Goal: Transaction & Acquisition: Purchase product/service

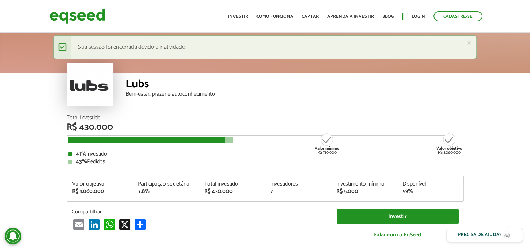
click at [410, 14] on ul "Início Investir Como funciona Captar Aprenda a investir Blog Login Cadastre-se" at bounding box center [355, 16] width 261 height 10
click at [421, 14] on link "Login" at bounding box center [419, 16] width 14 height 5
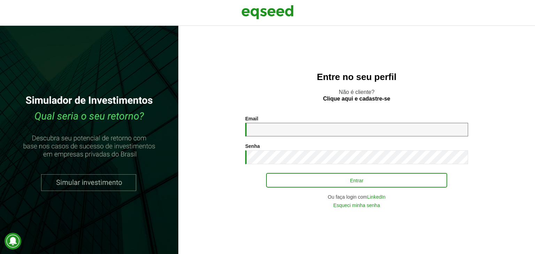
type input "**********"
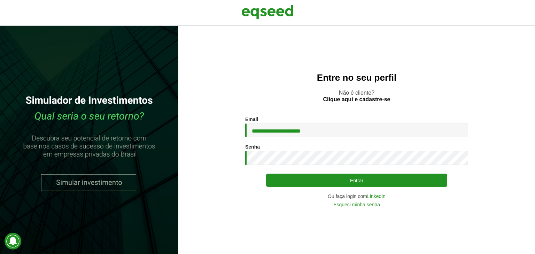
click at [321, 188] on div "**********" at bounding box center [356, 162] width 223 height 91
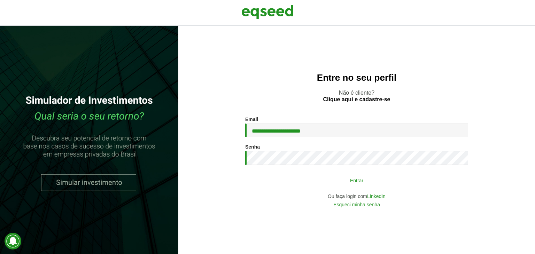
click at [321, 177] on button "Entrar" at bounding box center [356, 180] width 181 height 13
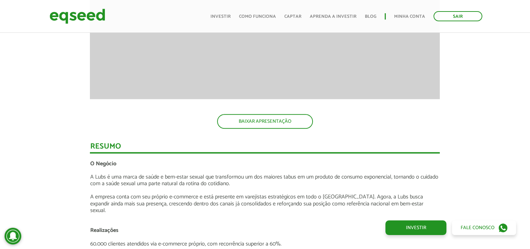
scroll to position [690, 0]
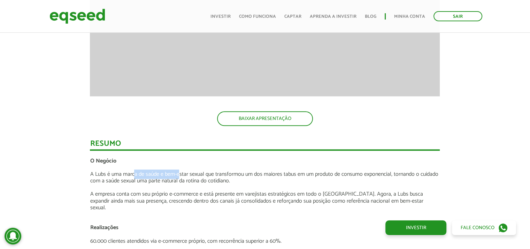
drag, startPoint x: 134, startPoint y: 172, endPoint x: 180, endPoint y: 175, distance: 46.1
click at [180, 175] on p "A Lubs é uma marca de saúde e bem-estar sexual que transformou um dos maiores t…" at bounding box center [265, 177] width 350 height 13
click at [288, 192] on p "A empresa conta com seu próprio e-commerce e está presente em varejistas estrat…" at bounding box center [265, 201] width 350 height 20
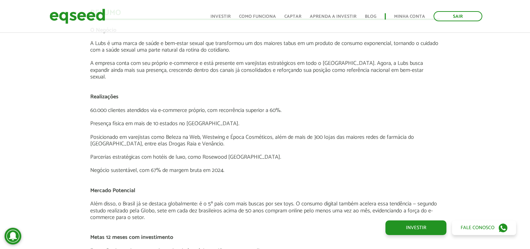
scroll to position [821, 0]
drag, startPoint x: 255, startPoint y: 205, endPoint x: 243, endPoint y: 204, distance: 12.7
click at [243, 204] on p "Além disso, o Brasil já se destaca globalmente: é o 5º país com mais buscas por…" at bounding box center [265, 211] width 350 height 20
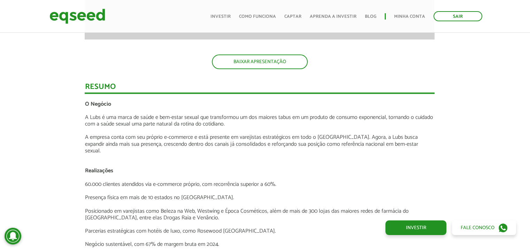
scroll to position [744, 5]
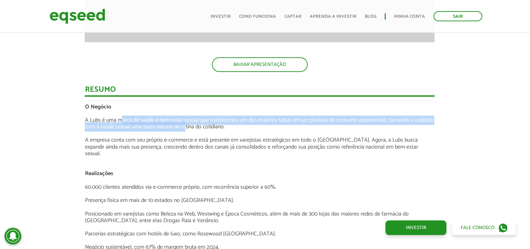
drag, startPoint x: 120, startPoint y: 121, endPoint x: 186, endPoint y: 129, distance: 66.7
click at [186, 129] on p "A Lubs é uma marca de saúde e bem-estar sexual que transformou um dos maiores t…" at bounding box center [260, 123] width 350 height 13
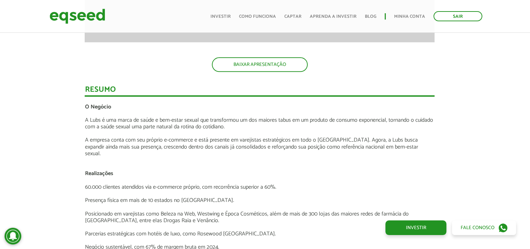
drag, startPoint x: 234, startPoint y: 118, endPoint x: 244, endPoint y: 124, distance: 11.8
click at [244, 124] on p "A Lubs é uma marca de saúde e bem-estar sexual que transformou um dos maiores t…" at bounding box center [260, 123] width 350 height 13
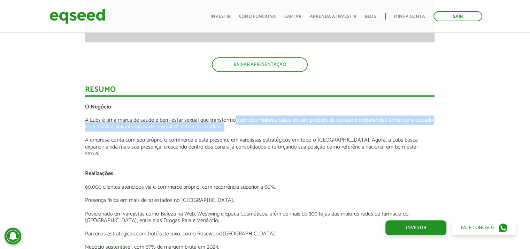
click at [244, 124] on p "A Lubs é uma marca de saúde e bem-estar sexual que transformou um dos maiores t…" at bounding box center [260, 123] width 350 height 13
drag, startPoint x: 244, startPoint y: 124, endPoint x: 268, endPoint y: 120, distance: 24.2
click at [268, 120] on p "A Lubs é uma marca de saúde e bem-estar sexual que transformou um dos maiores t…" at bounding box center [260, 123] width 350 height 13
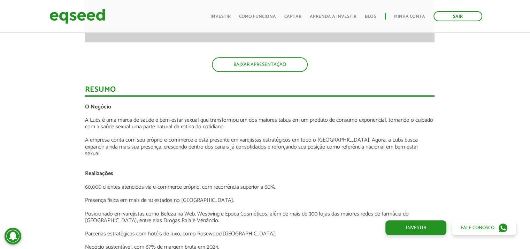
click at [260, 123] on p "A Lubs é uma marca de saúde e bem-estar sexual que transformou um dos maiores t…" at bounding box center [260, 123] width 350 height 13
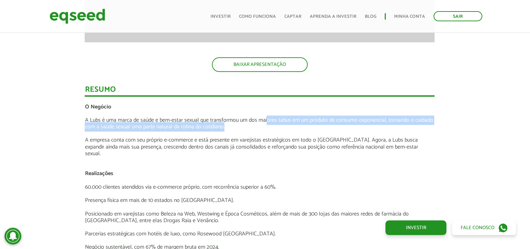
drag, startPoint x: 261, startPoint y: 129, endPoint x: 268, endPoint y: 123, distance: 8.7
click at [268, 123] on p "A Lubs é uma marca de saúde e bem-estar sexual que transformou um dos maiores t…" at bounding box center [260, 123] width 350 height 13
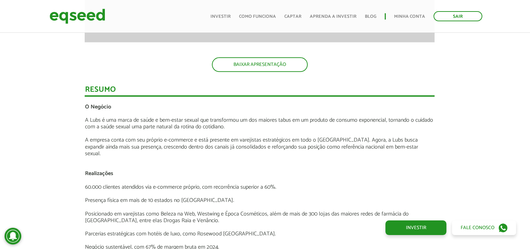
drag, startPoint x: 153, startPoint y: 87, endPoint x: 155, endPoint y: 100, distance: 13.7
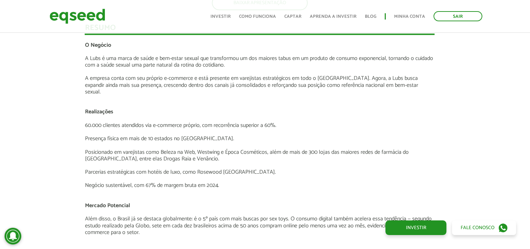
scroll to position [807, 5]
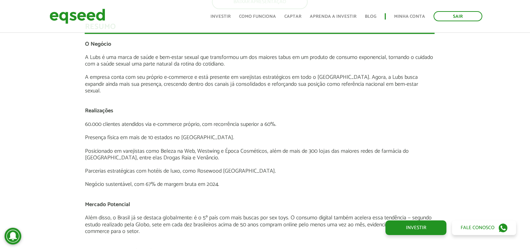
click at [154, 134] on p "Presença física em mais de 10 estados no Brasil." at bounding box center [260, 137] width 350 height 7
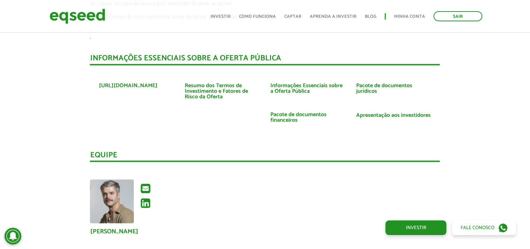
scroll to position [1249, 0]
click at [132, 82] on link "https://www.lubs.com.br" at bounding box center [128, 85] width 59 height 6
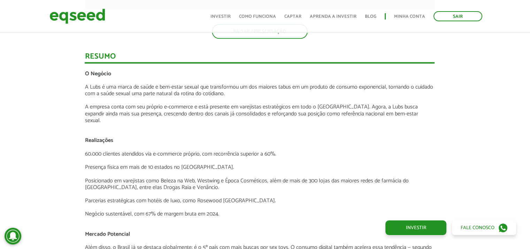
scroll to position [775, 5]
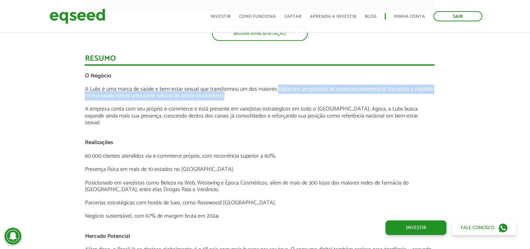
drag, startPoint x: 260, startPoint y: 93, endPoint x: 280, endPoint y: 92, distance: 20.3
click at [280, 92] on p "A Lubs é uma marca de saúde e bem-estar sexual que transformou um dos maiores t…" at bounding box center [260, 92] width 350 height 13
drag, startPoint x: 280, startPoint y: 92, endPoint x: 280, endPoint y: 100, distance: 8.0
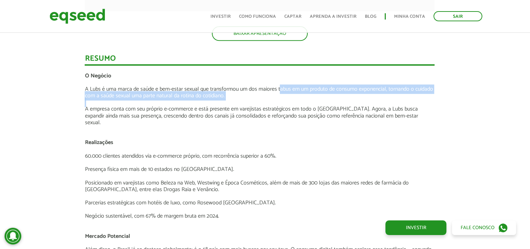
click at [280, 100] on p at bounding box center [260, 102] width 350 height 7
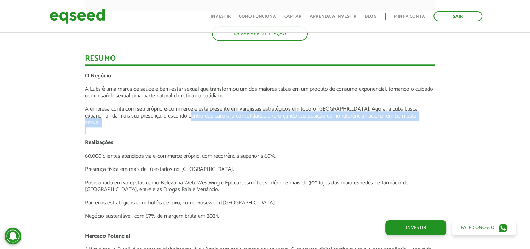
drag, startPoint x: 142, startPoint y: 123, endPoint x: 161, endPoint y: 117, distance: 20.3
click at [161, 117] on p "A empresa conta com seu próprio e-commerce e está presente em varejistas estrat…" at bounding box center [260, 116] width 350 height 20
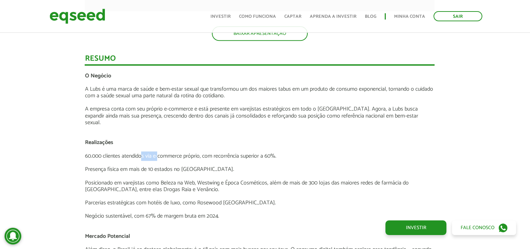
drag, startPoint x: 143, startPoint y: 147, endPoint x: 161, endPoint y: 145, distance: 18.3
click at [161, 153] on p "60.000 clientes atendidos via e-commerce próprio, com recorrência superior a 60…" at bounding box center [260, 156] width 350 height 7
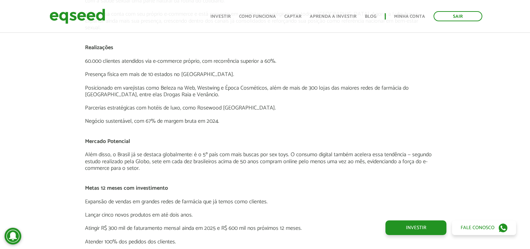
scroll to position [871, 5]
drag, startPoint x: 176, startPoint y: 87, endPoint x: 188, endPoint y: 85, distance: 11.8
click at [188, 85] on p "Posicionado em varejistas como Beleza na Web, Westwing e Época Cosméticos, além…" at bounding box center [260, 90] width 350 height 13
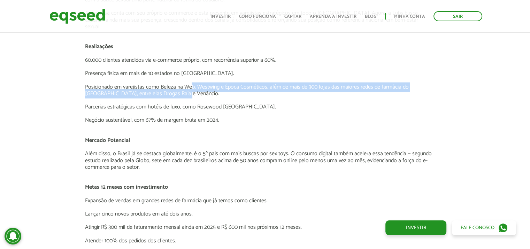
click at [191, 84] on p "Posicionado em varejistas como Beleza na Web, Westwing e Época Cosméticos, além…" at bounding box center [260, 90] width 350 height 13
drag, startPoint x: 171, startPoint y: 83, endPoint x: 184, endPoint y: 87, distance: 13.4
click at [184, 87] on p "Posicionado em varejistas como Beleza na Web, Westwing e Época Cosméticos, além…" at bounding box center [260, 90] width 350 height 13
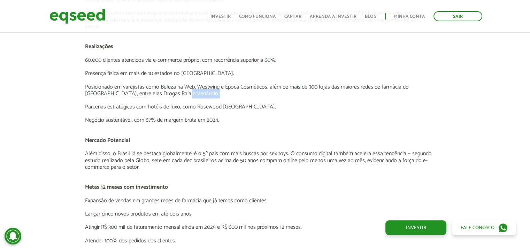
drag, startPoint x: 184, startPoint y: 87, endPoint x: 190, endPoint y: 86, distance: 6.0
click at [190, 86] on p "Posicionado em varejistas como Beleza na Web, Westwing e Época Cosméticos, além…" at bounding box center [260, 90] width 350 height 13
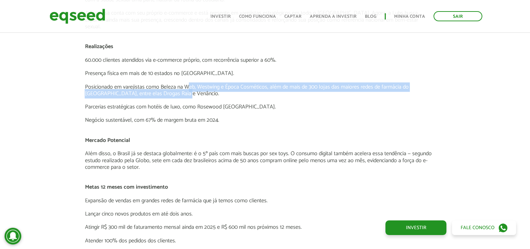
drag, startPoint x: 190, startPoint y: 86, endPoint x: 189, endPoint y: 79, distance: 6.7
click at [189, 84] on p "Posicionado em varejistas como Beleza na Web, Westwing e Época Cosméticos, além…" at bounding box center [260, 90] width 350 height 13
drag, startPoint x: 189, startPoint y: 79, endPoint x: 191, endPoint y: 89, distance: 9.9
click at [191, 89] on p "Posicionado em varejistas como Beleza na Web, Westwing e Época Cosméticos, além…" at bounding box center [260, 90] width 350 height 13
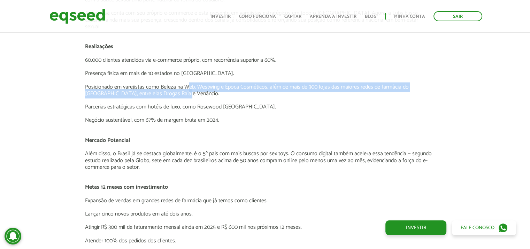
click at [191, 89] on p "Posicionado em varejistas como Beleza na Web, Westwing e Época Cosméticos, além…" at bounding box center [260, 90] width 350 height 13
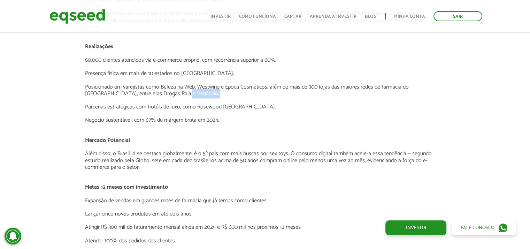
click at [191, 87] on p "Posicionado em varejistas como Beleza na Web, Westwing e Época Cosméticos, além…" at bounding box center [260, 90] width 350 height 13
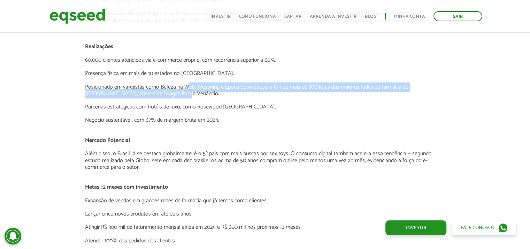
drag, startPoint x: 187, startPoint y: 83, endPoint x: 187, endPoint y: 87, distance: 4.5
click at [187, 87] on p "Posicionado em varejistas como Beleza na Web, Westwing e Época Cosméticos, além…" at bounding box center [260, 90] width 350 height 13
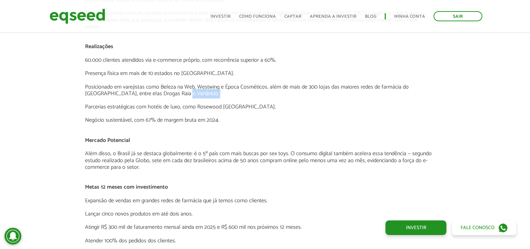
click at [187, 86] on p "Posicionado em varejistas como Beleza na Web, Westwing e Época Cosméticos, além…" at bounding box center [260, 90] width 350 height 13
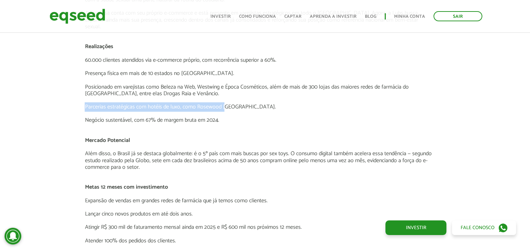
drag, startPoint x: 257, startPoint y: 95, endPoint x: 220, endPoint y: 99, distance: 36.5
click at [220, 99] on div "O Negócio A Lubs é uma marca de saúde e bem-estar sexual que transformou um dos…" at bounding box center [260, 197] width 350 height 441
click at [220, 104] on p "Parcerias estratégicas com hotéis de luxo, como Rosewood São Paulo." at bounding box center [260, 107] width 350 height 7
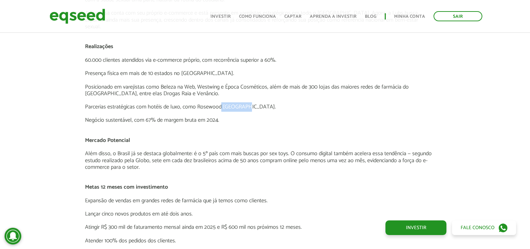
drag, startPoint x: 220, startPoint y: 99, endPoint x: 241, endPoint y: 97, distance: 20.4
click at [241, 104] on p "Parcerias estratégicas com hotéis de luxo, como Rosewood São Paulo." at bounding box center [260, 107] width 350 height 7
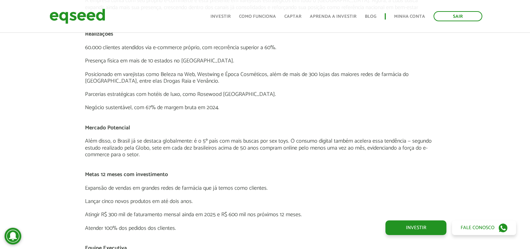
scroll to position [885, 5]
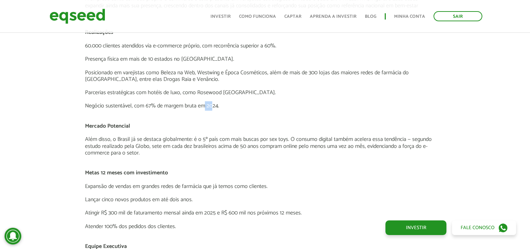
drag, startPoint x: 241, startPoint y: 97, endPoint x: 201, endPoint y: 96, distance: 39.4
click at [201, 102] on p "Negócio sustentável, com 67% de margem bruta em 2024." at bounding box center [260, 105] width 350 height 7
drag, startPoint x: 201, startPoint y: 96, endPoint x: 219, endPoint y: 94, distance: 18.2
click at [219, 94] on div "O Negócio A Lubs é uma marca de saúde e bem-estar sexual que transformou um dos…" at bounding box center [260, 182] width 350 height 441
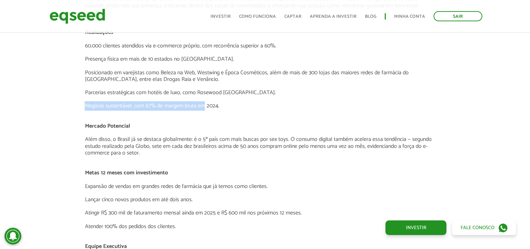
click at [219, 96] on p at bounding box center [260, 99] width 350 height 7
drag, startPoint x: 219, startPoint y: 94, endPoint x: 228, endPoint y: 97, distance: 9.0
click at [228, 97] on div "O Negócio A Lubs é uma marca de saúde e bem-estar sexual que transformou um dos…" at bounding box center [260, 182] width 350 height 441
click at [228, 102] on p "Negócio sustentável, com 67% de margem bruta em 2024." at bounding box center [260, 105] width 350 height 7
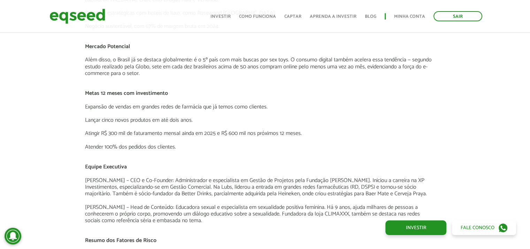
scroll to position [964, 5]
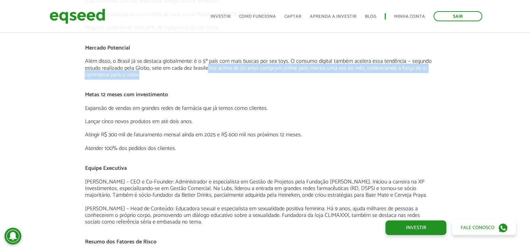
drag, startPoint x: 206, startPoint y: 61, endPoint x: 213, endPoint y: 67, distance: 9.2
click at [213, 67] on p "Além disso, o Brasil já se destaca globalmente: é o 5º país com mais buscas por…" at bounding box center [260, 68] width 350 height 20
drag, startPoint x: 213, startPoint y: 67, endPoint x: 222, endPoint y: 63, distance: 9.3
click at [222, 63] on p "Além disso, o Brasil já se destaca globalmente: é o 5º país com mais buscas por…" at bounding box center [260, 68] width 350 height 20
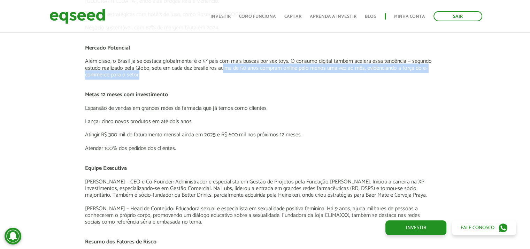
click at [222, 63] on p "Além disso, o Brasil já se destaca globalmente: é o 5º país com mais buscas por…" at bounding box center [260, 68] width 350 height 20
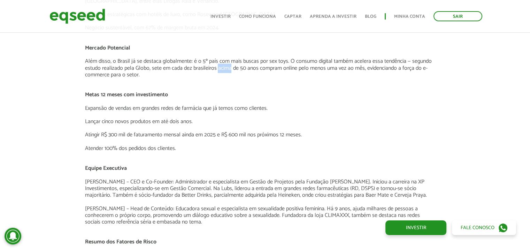
click at [222, 66] on p "Além disso, o Brasil já se destaca globalmente: é o 5º país com mais buscas por…" at bounding box center [260, 68] width 350 height 20
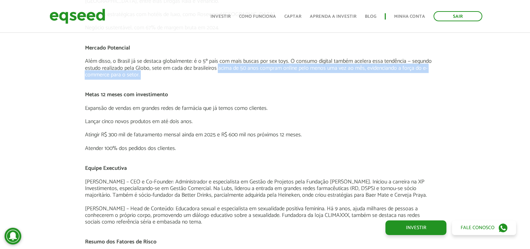
click at [222, 66] on p "Além disso, o Brasil já se destaca globalmente: é o 5º país com mais buscas por…" at bounding box center [260, 68] width 350 height 20
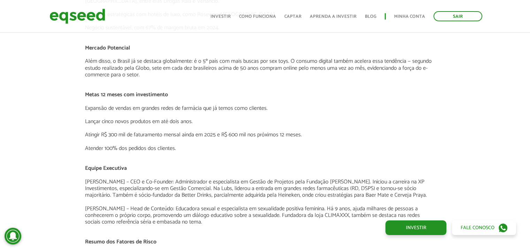
click at [223, 66] on p "Além disso, o Brasil já se destaca globalmente: é o 5º país com mais buscas por…" at bounding box center [260, 68] width 350 height 20
click at [225, 66] on p "Além disso, o Brasil já se destaca globalmente: é o 5º país com mais buscas por…" at bounding box center [260, 68] width 350 height 20
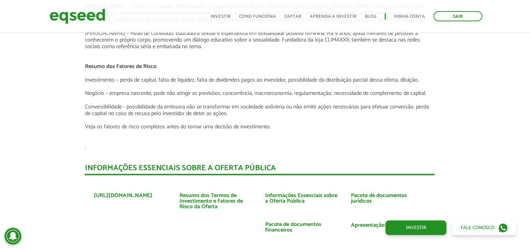
scroll to position [1154, 5]
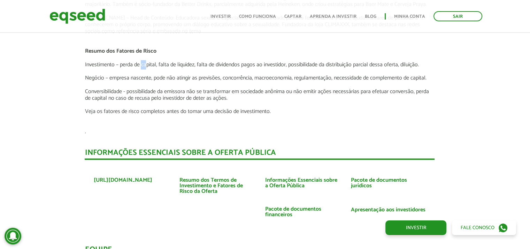
drag, startPoint x: 142, startPoint y: 60, endPoint x: 148, endPoint y: 60, distance: 5.6
click at [148, 61] on p "Investimento – perda de capital, falta de liquidez, falta de dividendos pagos a…" at bounding box center [260, 64] width 350 height 7
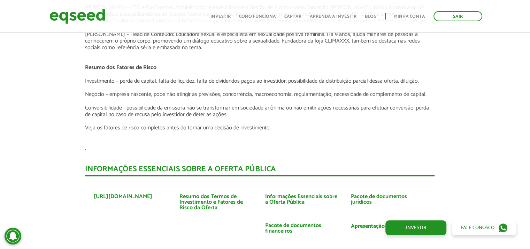
scroll to position [1136, 5]
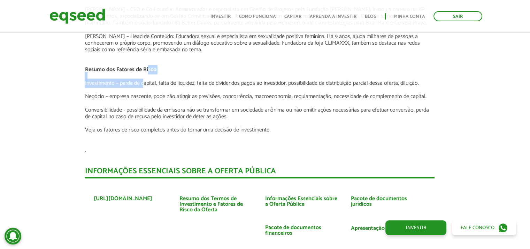
drag, startPoint x: 148, startPoint y: 60, endPoint x: 144, endPoint y: 77, distance: 17.6
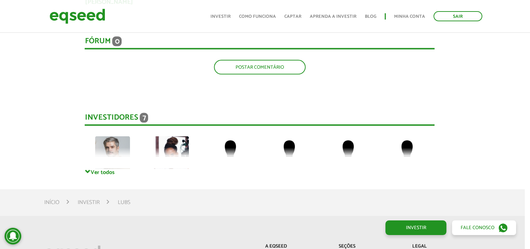
scroll to position [1479, 5]
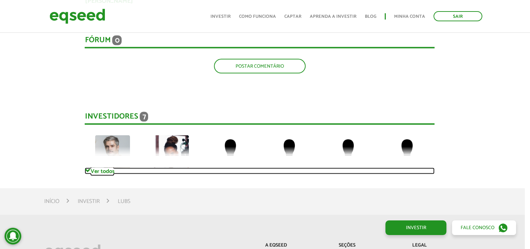
click at [98, 168] on link "Ver todos" at bounding box center [260, 171] width 350 height 7
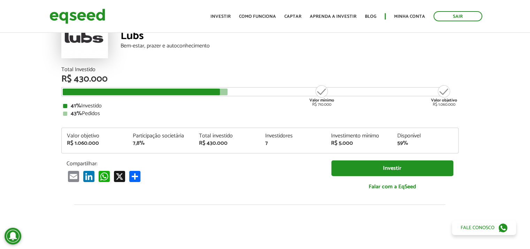
scroll to position [0, 5]
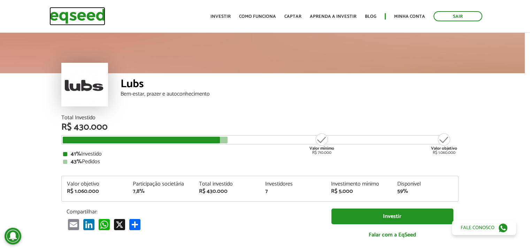
click at [89, 16] on img at bounding box center [78, 16] width 56 height 18
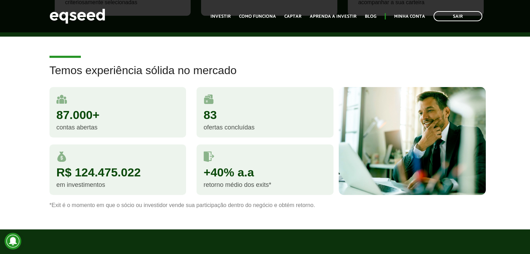
scroll to position [602, 0]
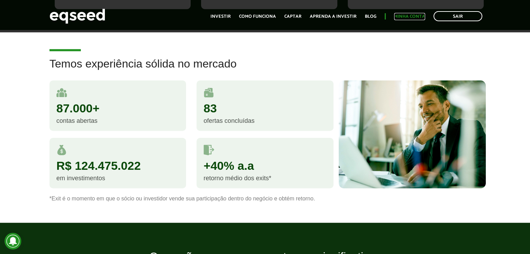
click at [408, 19] on link "Minha conta" at bounding box center [409, 16] width 31 height 5
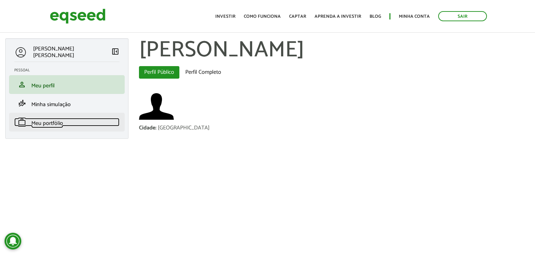
click at [53, 126] on span "Meu portfólio" at bounding box center [47, 123] width 32 height 9
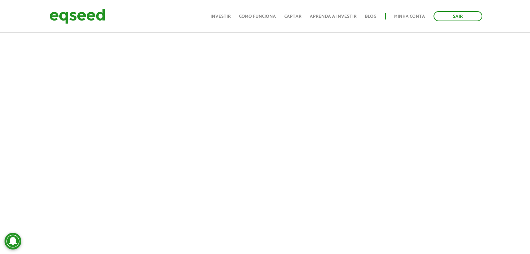
scroll to position [144, 0]
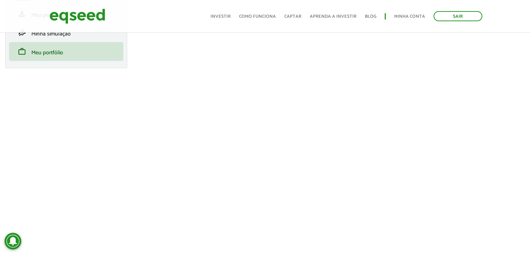
scroll to position [71, 0]
